Goal: Navigation & Orientation: Find specific page/section

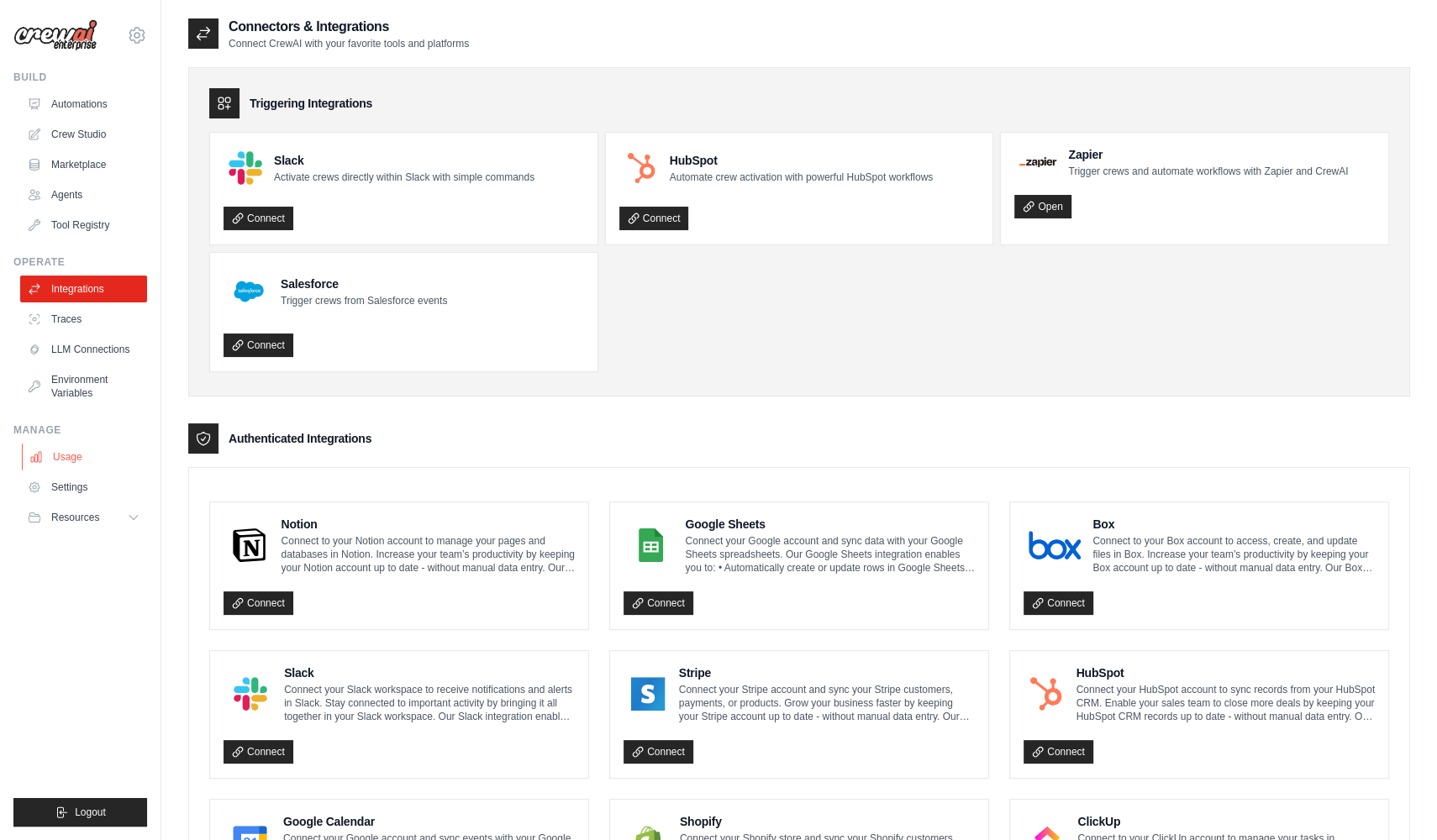
click at [82, 469] on link "Usage" at bounding box center [85, 457] width 127 height 27
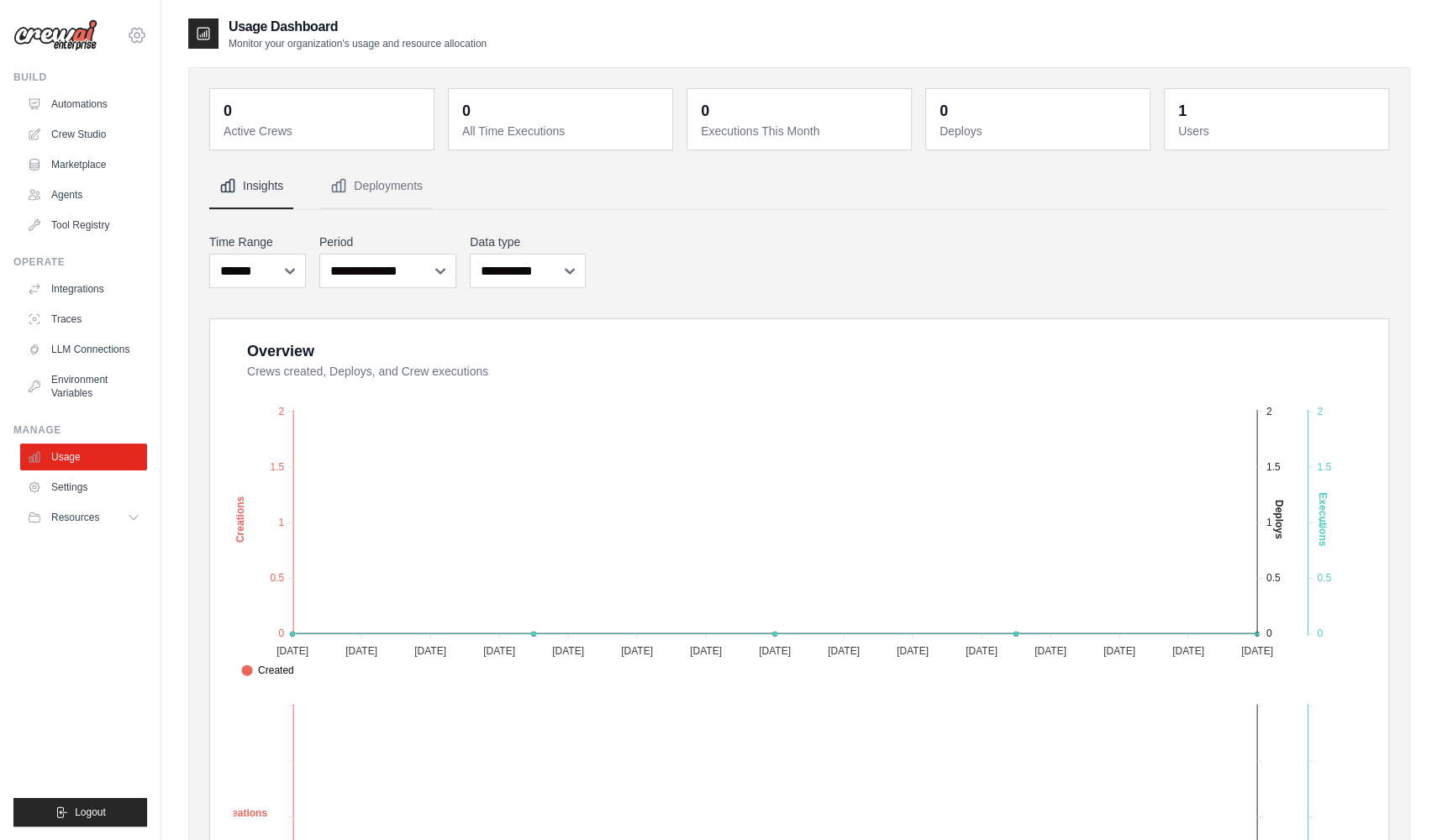
click at [139, 31] on icon at bounding box center [137, 36] width 20 height 20
click at [139, 33] on icon at bounding box center [137, 36] width 20 height 20
click at [82, 42] on img at bounding box center [55, 36] width 84 height 32
click at [109, 110] on link "Automations" at bounding box center [85, 104] width 127 height 27
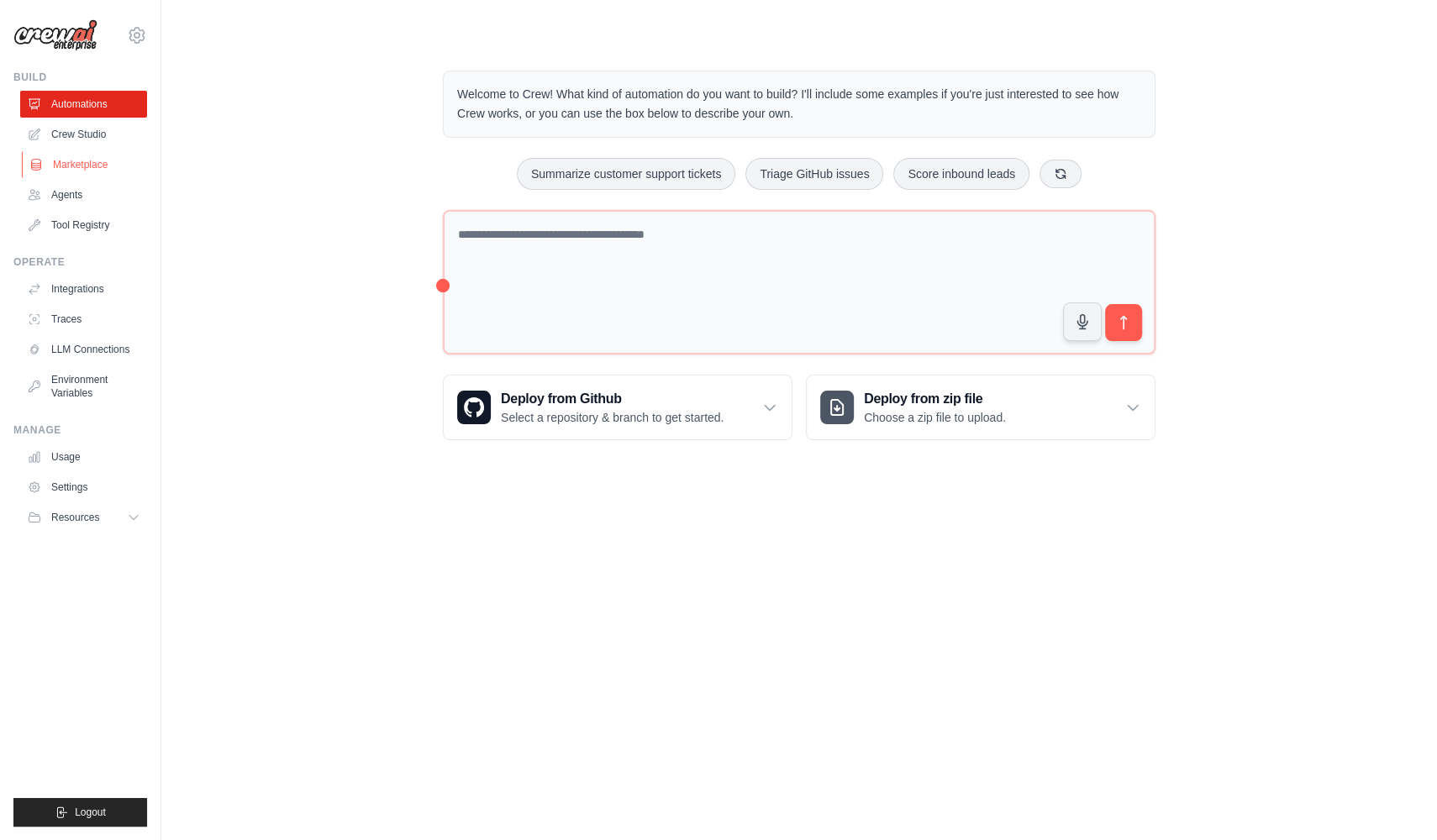
click at [116, 170] on link "Marketplace" at bounding box center [85, 165] width 127 height 27
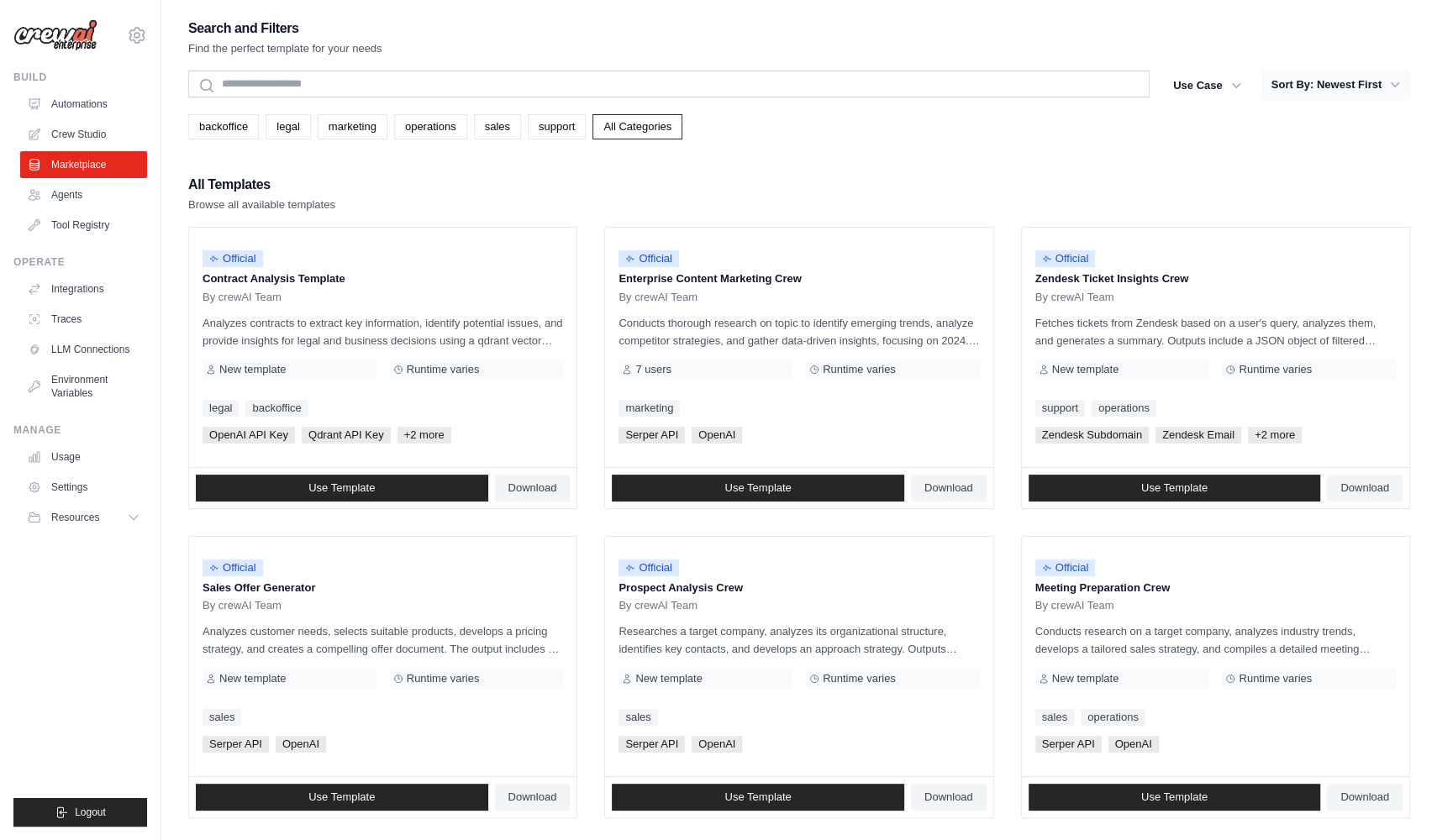
click at [1321, 79] on button "Sort By: Newest First" at bounding box center [1336, 85] width 149 height 31
click at [1214, 78] on button "Use Case" at bounding box center [1208, 85] width 88 height 31
click at [1235, 85] on icon "button" at bounding box center [1236, 85] width 17 height 17
click at [1365, 87] on button "Sort By: Newest First" at bounding box center [1336, 85] width 149 height 31
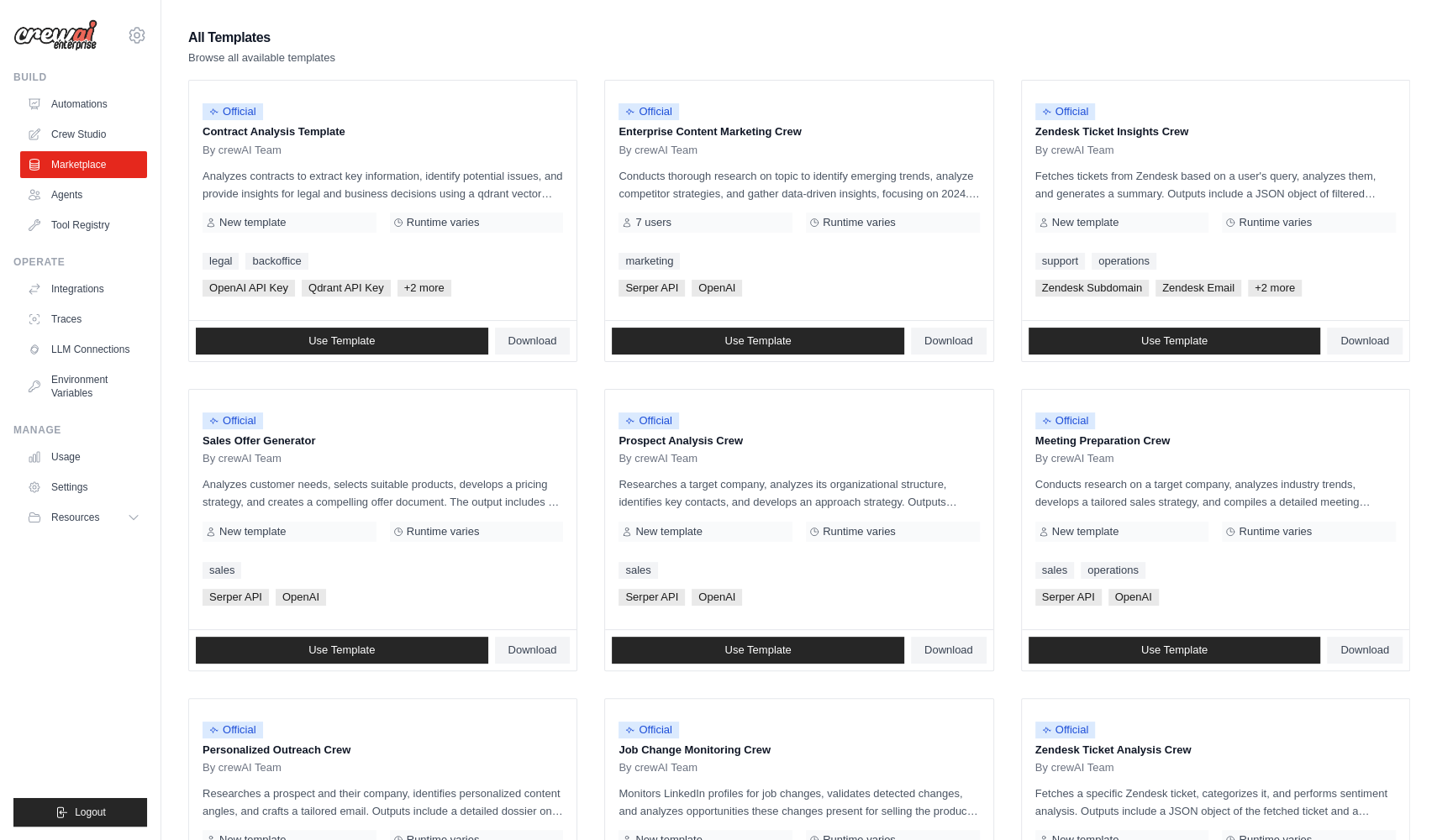
scroll to position [145, 0]
